Goal: Transaction & Acquisition: Obtain resource

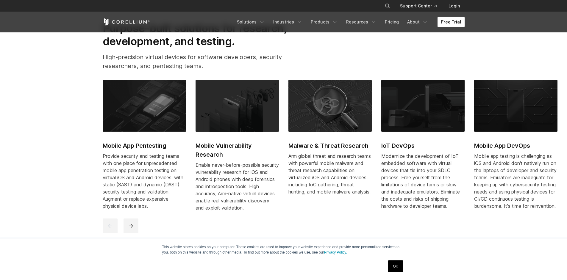
click at [393, 265] on link "OK" at bounding box center [395, 267] width 15 height 12
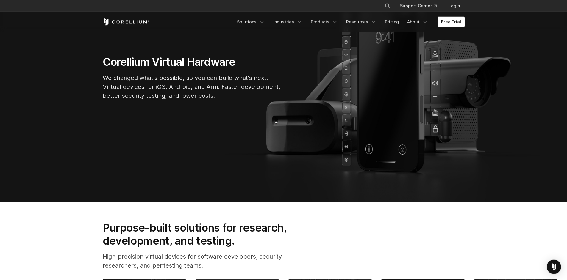
scroll to position [52, 0]
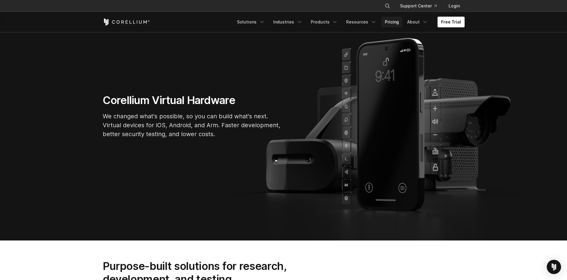
click at [393, 23] on link "Pricing" at bounding box center [391, 22] width 21 height 11
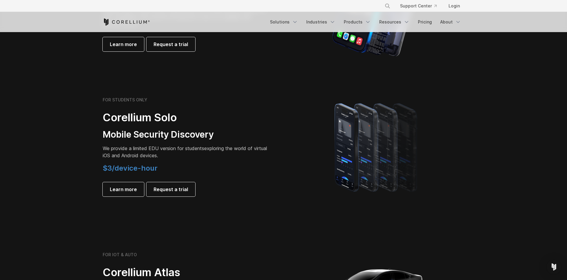
scroll to position [224, 0]
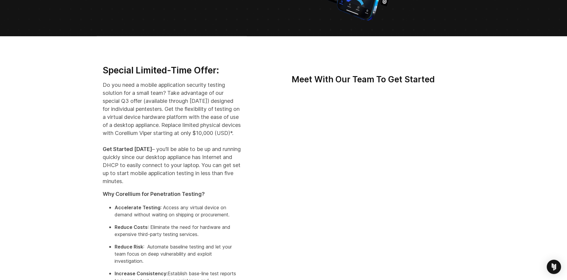
scroll to position [114, 0]
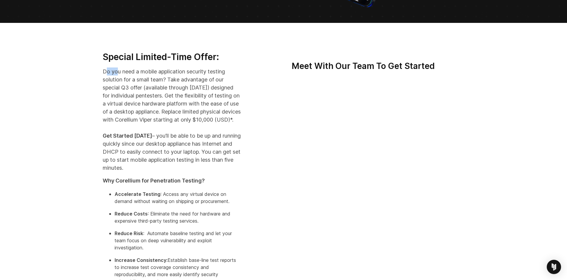
drag, startPoint x: 116, startPoint y: 72, endPoint x: 128, endPoint y: 78, distance: 13.6
click at [121, 73] on p "Do you need a mobile application security testing solution for a small team? Ta…" at bounding box center [172, 120] width 138 height 105
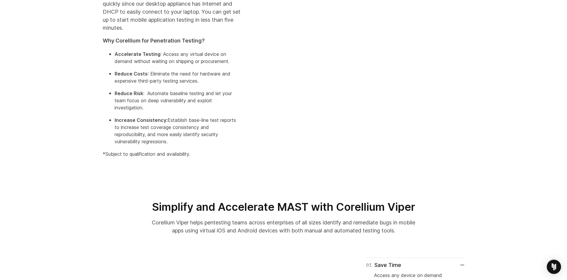
scroll to position [286, 0]
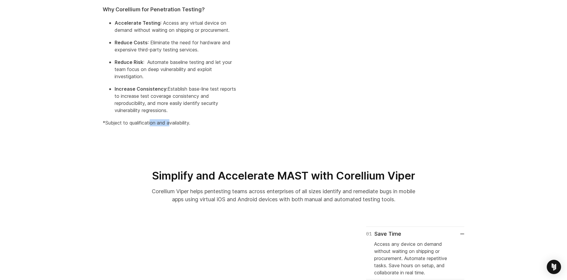
drag, startPoint x: 152, startPoint y: 129, endPoint x: 170, endPoint y: 130, distance: 17.9
click at [170, 127] on p "*Subject to qualification and availability." at bounding box center [172, 122] width 138 height 7
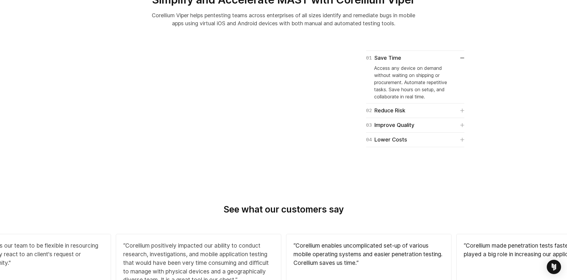
scroll to position [600, 0]
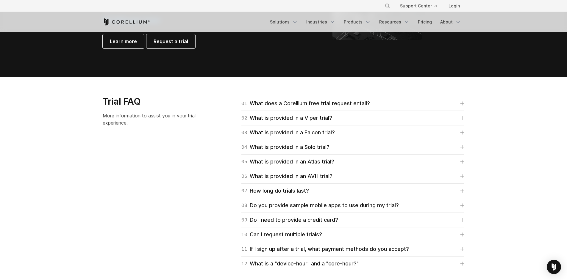
scroll to position [867, 0]
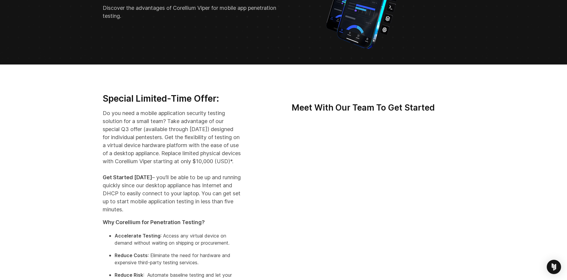
scroll to position [114, 0]
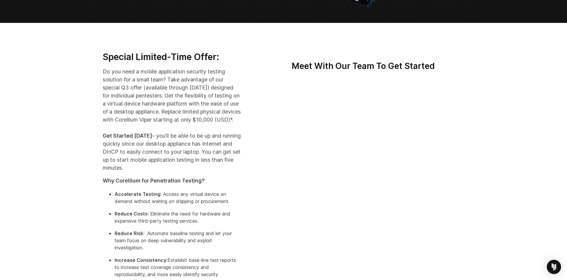
drag, startPoint x: 204, startPoint y: 116, endPoint x: 232, endPoint y: 128, distance: 30.2
click at [232, 128] on p "Do you need a mobile application security testing solution for a small team? Ta…" at bounding box center [172, 120] width 138 height 105
click at [231, 130] on p "Do you need a mobile application security testing solution for a small team? Ta…" at bounding box center [172, 120] width 138 height 105
